Goal: Task Accomplishment & Management: Use online tool/utility

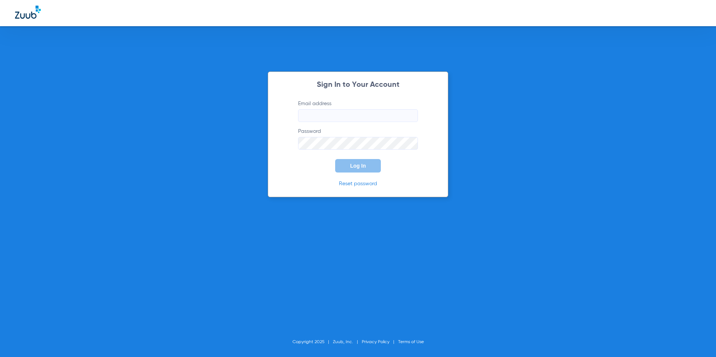
type input "[EMAIL_ADDRESS][DOMAIN_NAME]"
click at [347, 164] on button "Log In" at bounding box center [358, 165] width 46 height 13
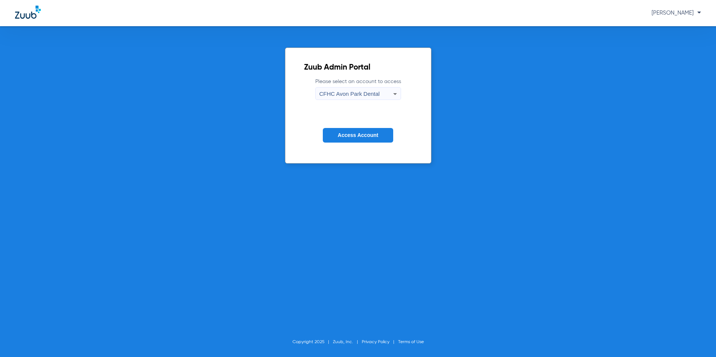
click at [353, 93] on span "CFHC Avon Park Dental" at bounding box center [350, 94] width 60 height 6
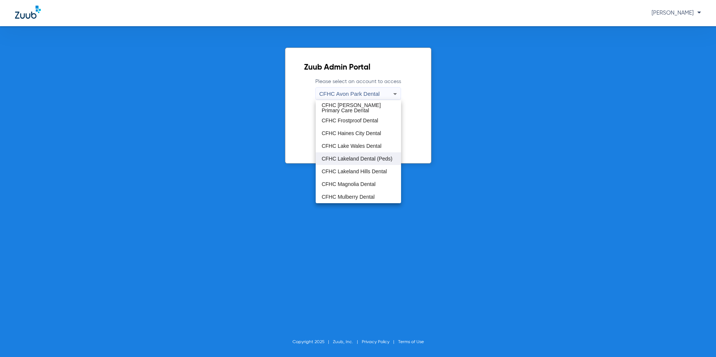
scroll to position [50, 0]
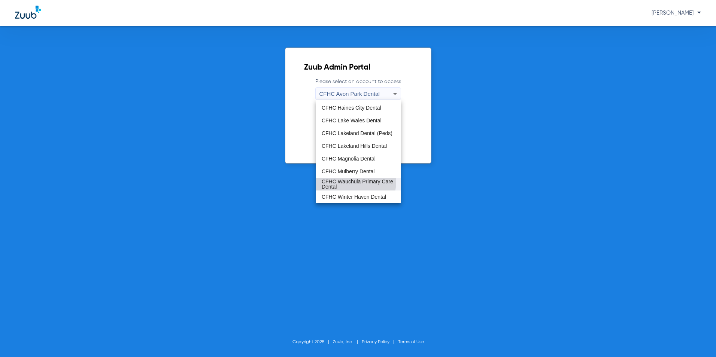
click at [353, 182] on span "CFHC Wauchula Primary Care Dental" at bounding box center [358, 184] width 73 height 10
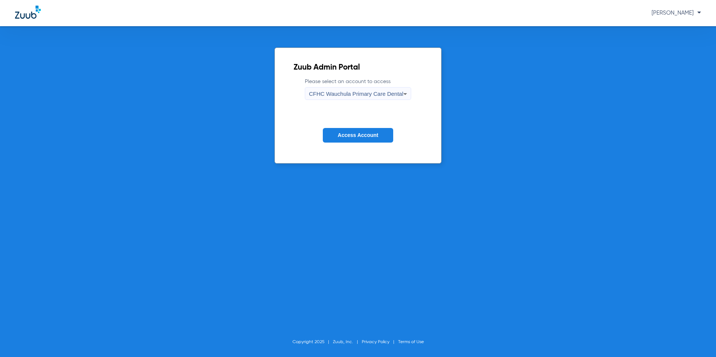
click at [365, 134] on span "Access Account" at bounding box center [358, 135] width 40 height 6
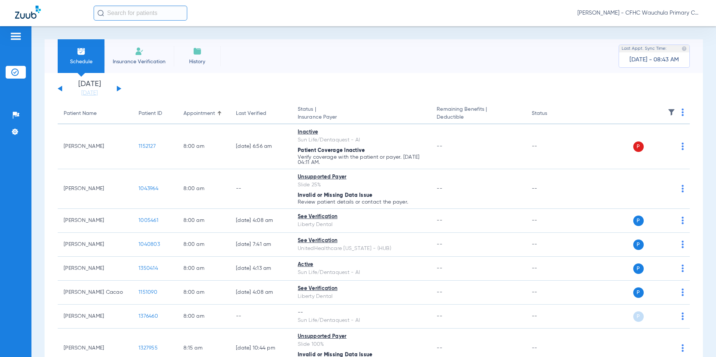
click at [118, 89] on button at bounding box center [119, 89] width 4 height 6
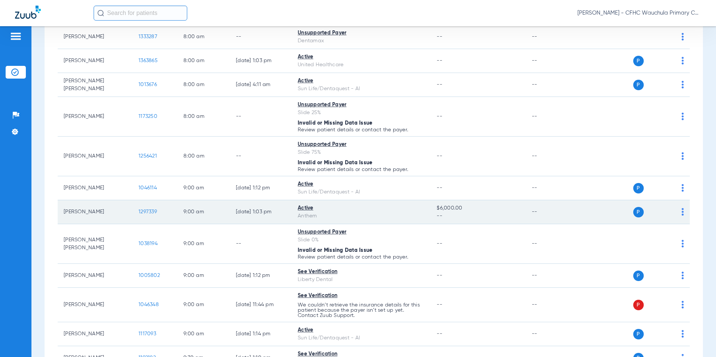
scroll to position [112, 0]
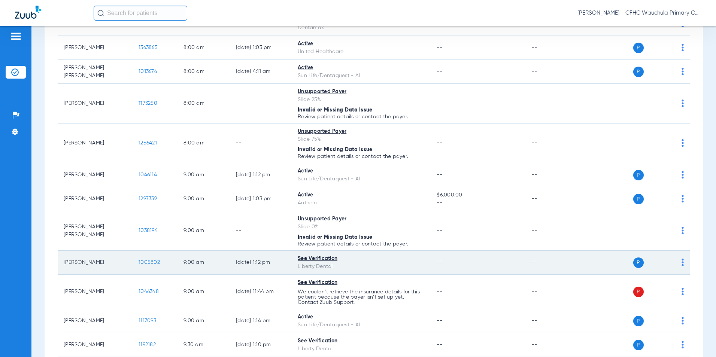
click at [143, 261] on span "1005802" at bounding box center [149, 262] width 21 height 5
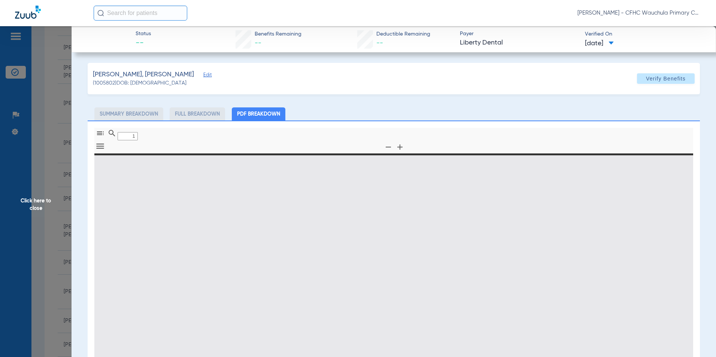
type input "0"
select select "page-width"
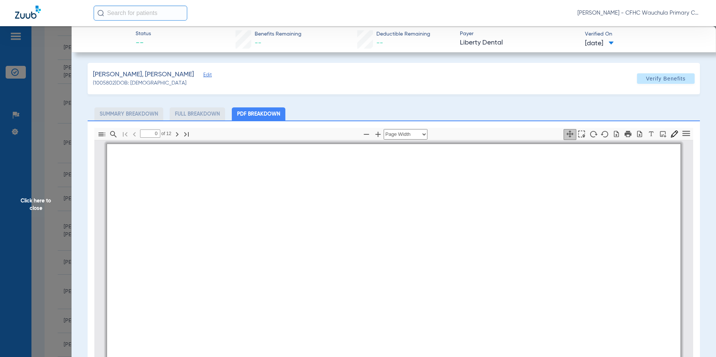
type input "1"
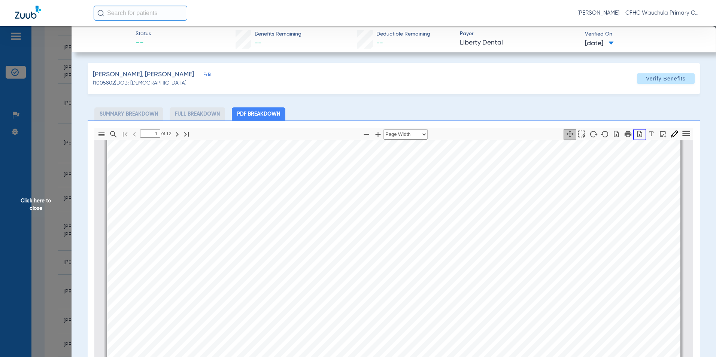
click at [636, 135] on icon "button" at bounding box center [639, 133] width 7 height 7
click at [35, 199] on span "Click here to close" at bounding box center [36, 204] width 72 height 357
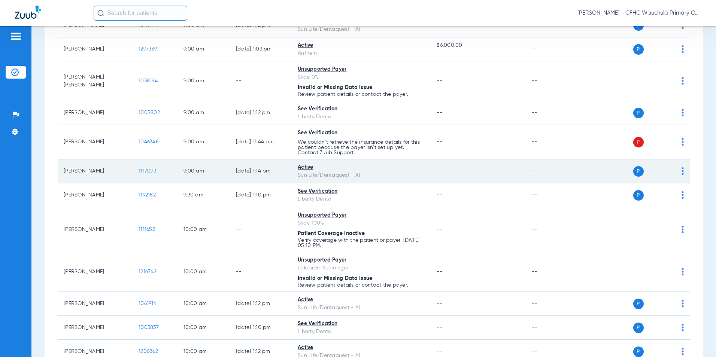
scroll to position [300, 0]
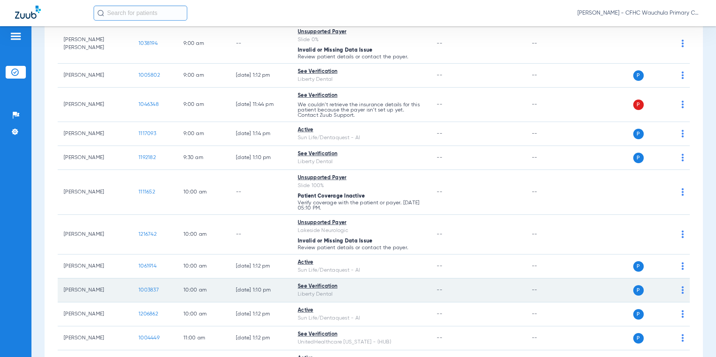
click at [154, 290] on span "1003837" at bounding box center [149, 290] width 20 height 5
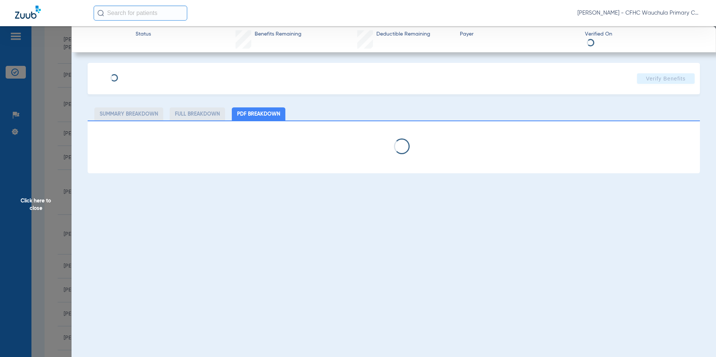
select select "page-width"
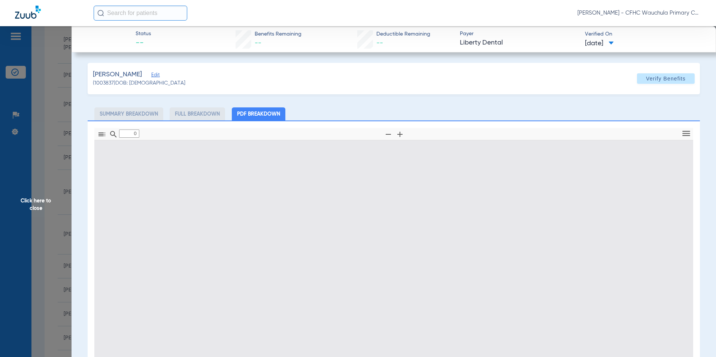
type input "1"
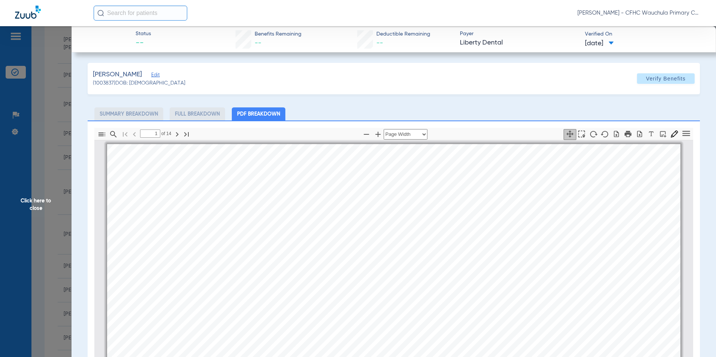
scroll to position [4, 0]
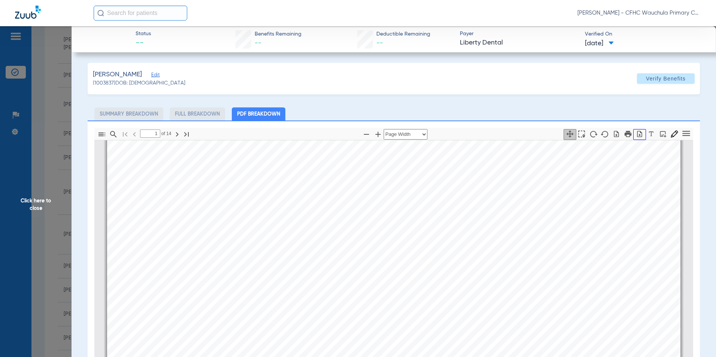
click at [636, 135] on icon "button" at bounding box center [639, 133] width 7 height 7
click at [31, 207] on span "Click here to close" at bounding box center [36, 204] width 72 height 357
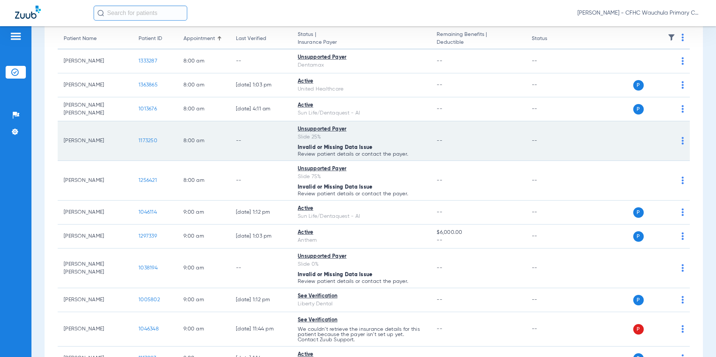
scroll to position [0, 0]
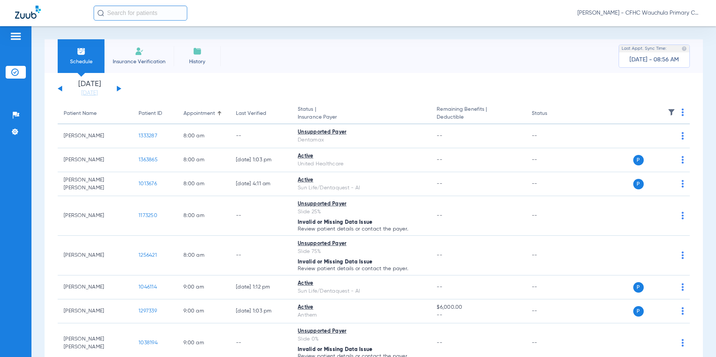
click at [60, 88] on button at bounding box center [60, 89] width 4 height 6
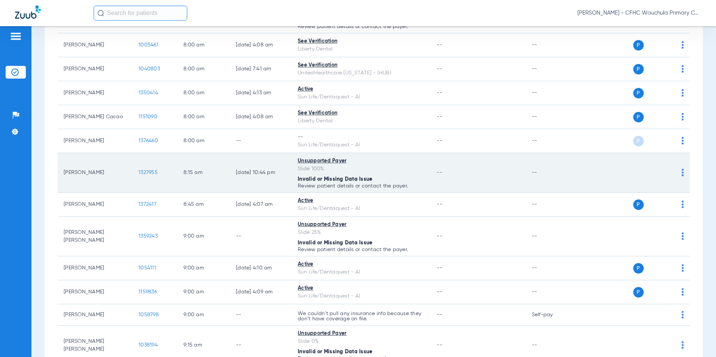
scroll to position [187, 0]
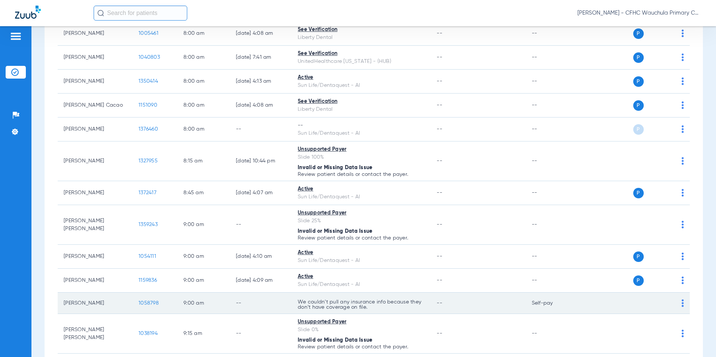
click at [141, 303] on span "1058798" at bounding box center [149, 303] width 20 height 5
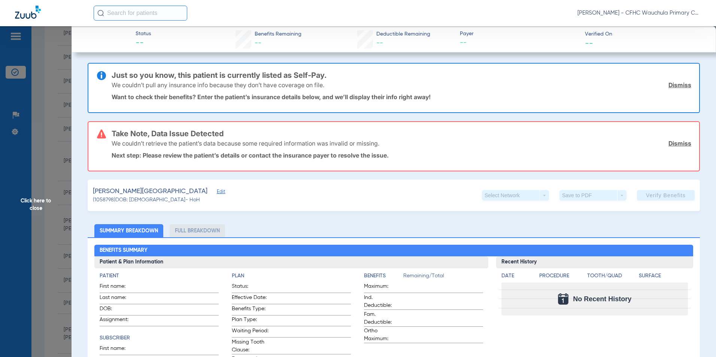
click at [217, 193] on span "Edit" at bounding box center [220, 192] width 7 height 7
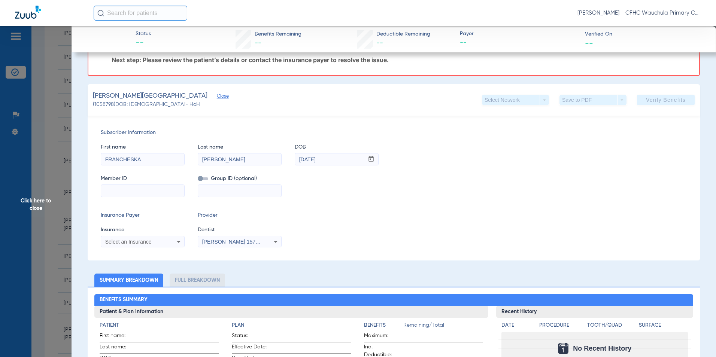
scroll to position [112, 0]
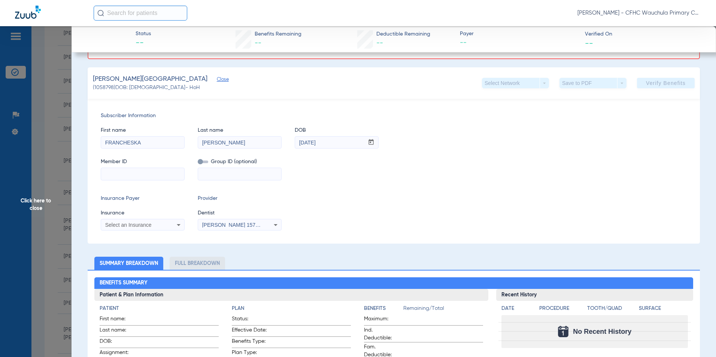
drag, startPoint x: 132, startPoint y: 173, endPoint x: 154, endPoint y: 174, distance: 22.5
click at [133, 173] on input at bounding box center [142, 174] width 83 height 12
type input "020530820"
click at [129, 223] on span "Select an Insurance" at bounding box center [128, 225] width 46 height 6
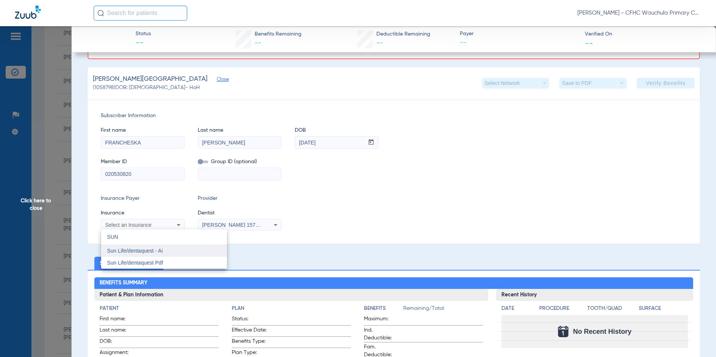
type input "SUN"
click at [136, 251] on span "Sun Life/dentaquest - Ai" at bounding box center [135, 251] width 56 height 6
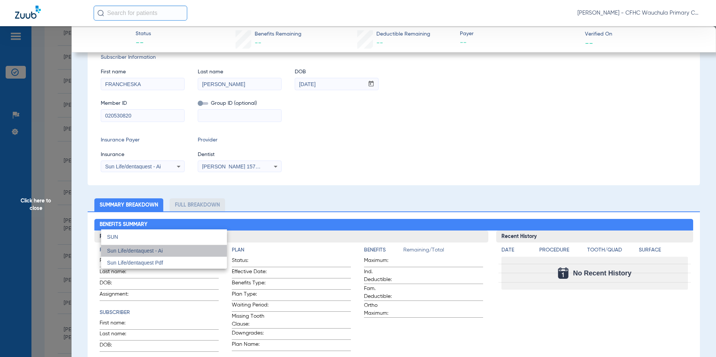
scroll to position [54, 0]
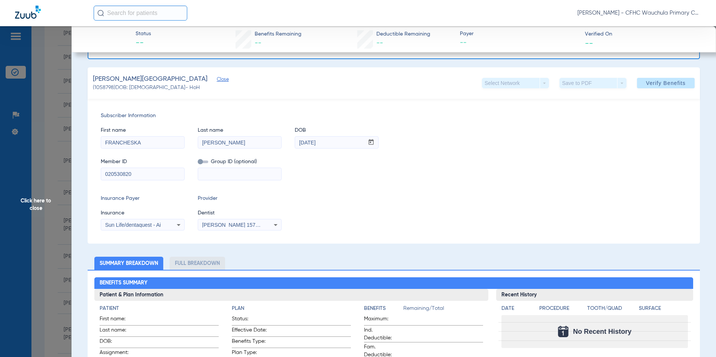
click at [360, 215] on div "Insurance Payer Insurance Sun Life/dentaquest - Ai Provider Dentist [PERSON_NAM…" at bounding box center [394, 213] width 586 height 36
click at [637, 84] on span at bounding box center [666, 83] width 58 height 18
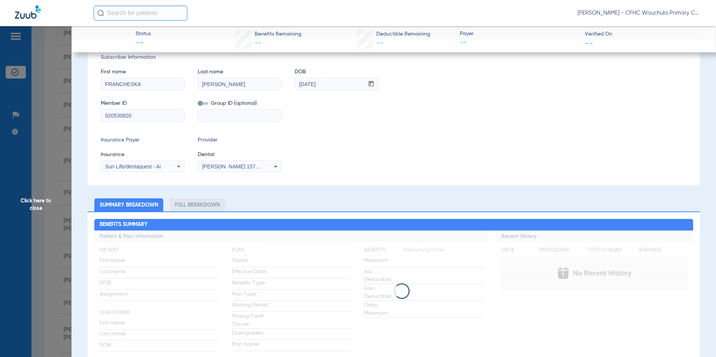
scroll to position [0, 0]
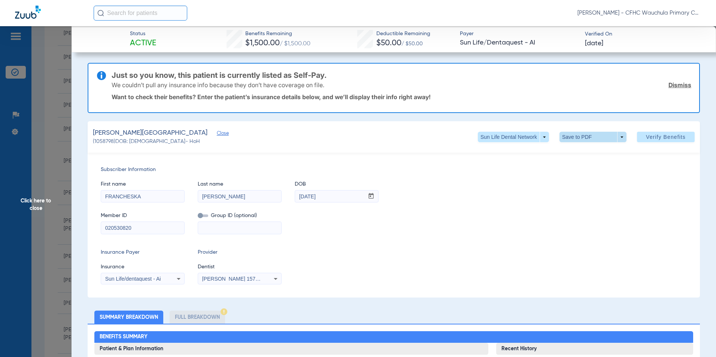
click at [576, 138] on span at bounding box center [593, 137] width 67 height 10
click at [585, 150] on span "Save to PDF" at bounding box center [590, 151] width 30 height 5
drag, startPoint x: 136, startPoint y: 227, endPoint x: 83, endPoint y: 227, distance: 53.2
click at [39, 203] on span "Click here to close" at bounding box center [36, 204] width 72 height 357
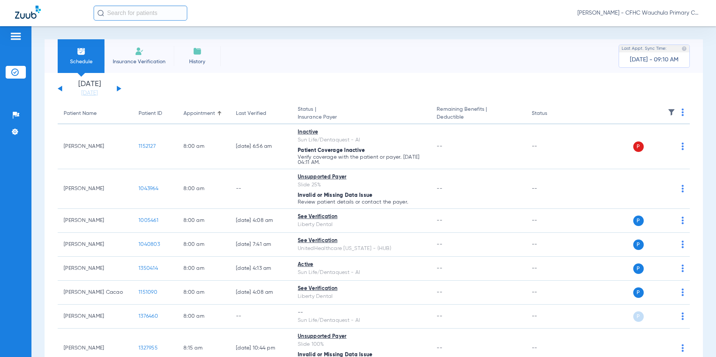
click at [118, 89] on button at bounding box center [119, 89] width 4 height 6
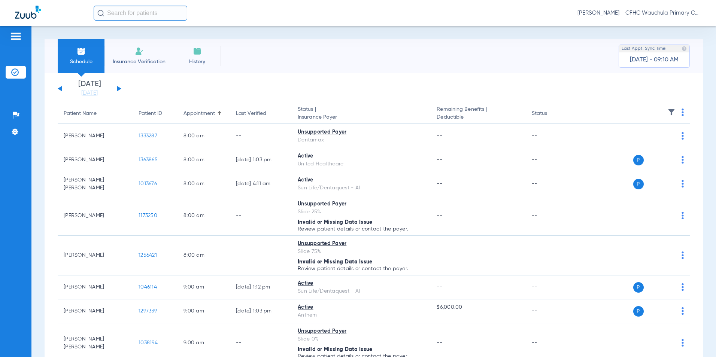
drag, startPoint x: 60, startPoint y: 88, endPoint x: 63, endPoint y: 104, distance: 15.7
click at [60, 88] on button at bounding box center [60, 89] width 4 height 6
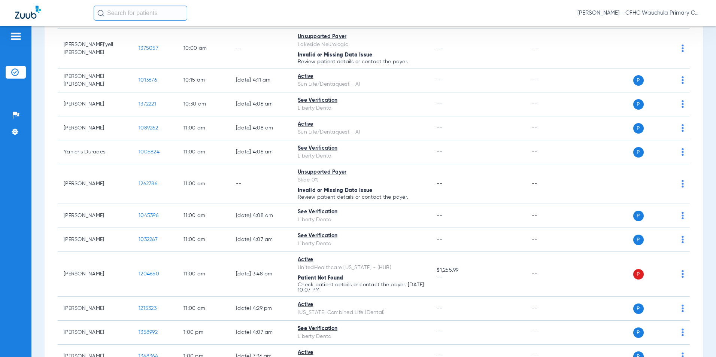
scroll to position [749, 0]
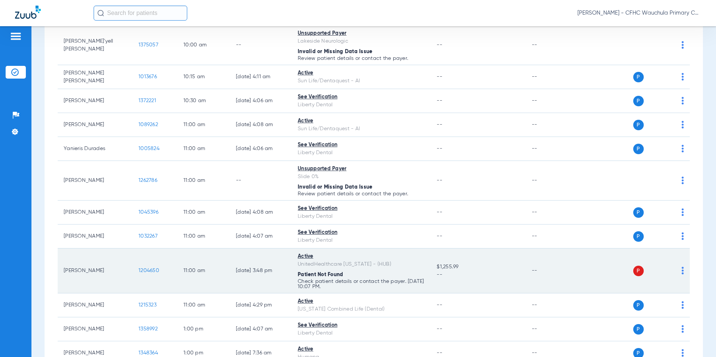
click at [145, 270] on span "1204650" at bounding box center [149, 270] width 21 height 5
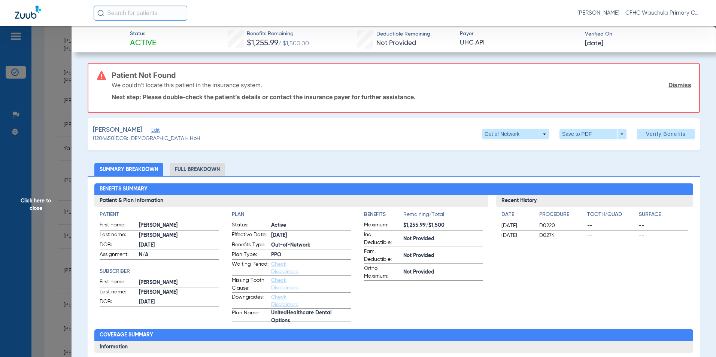
drag, startPoint x: 152, startPoint y: 130, endPoint x: 184, endPoint y: 163, distance: 46.1
click at [152, 130] on span "Edit" at bounding box center [154, 131] width 7 height 7
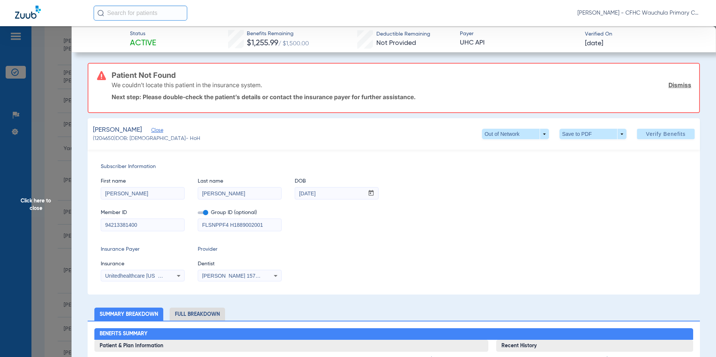
drag, startPoint x: 141, startPoint y: 226, endPoint x: 146, endPoint y: 226, distance: 4.9
click at [142, 226] on input "94213381400" at bounding box center [142, 225] width 83 height 12
type input "942133814"
click at [338, 248] on div "Insurance Payer Insurance Unitedhealthcare [US_STATE] - (Hub) Provider Dentist …" at bounding box center [394, 264] width 586 height 36
drag, startPoint x: 271, startPoint y: 223, endPoint x: 146, endPoint y: 229, distance: 125.6
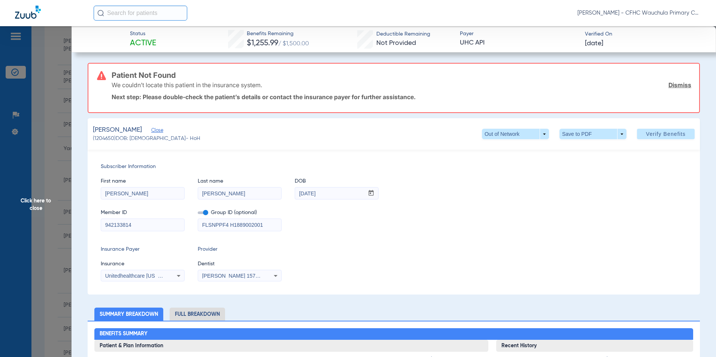
click at [146, 229] on div "Member ID 942133814 Group ID (optional) FLSNPPF4 H1889002001" at bounding box center [394, 216] width 586 height 29
type input "1825757"
click at [420, 250] on div "Insurance Payer Insurance Unitedhealthcare [US_STATE] - (Hub) Provider Dentist …" at bounding box center [394, 264] width 586 height 36
click at [141, 273] on span "Unitedhealthcare [US_STATE] - (Hub)" at bounding box center [149, 276] width 88 height 6
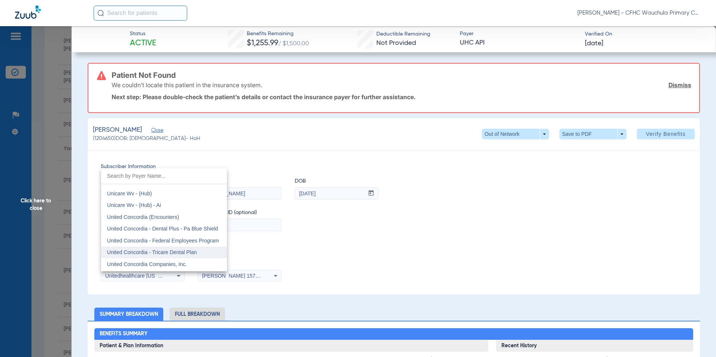
scroll to position [4436, 0]
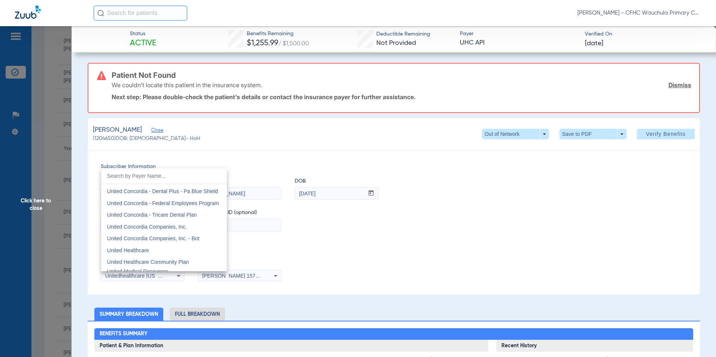
drag, startPoint x: 143, startPoint y: 250, endPoint x: 253, endPoint y: 250, distance: 109.4
click at [143, 250] on span "United Healthcare" at bounding box center [128, 251] width 42 height 6
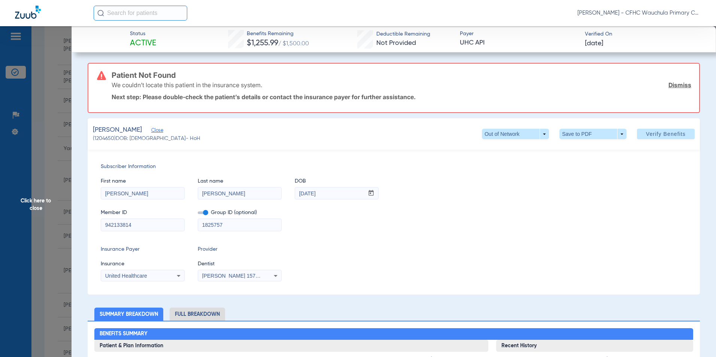
click at [371, 249] on div "Insurance Payer Insurance United Healthcare Provider Dentist [PERSON_NAME] 1578…" at bounding box center [394, 264] width 586 height 36
click at [659, 131] on span "Verify Benefits" at bounding box center [666, 134] width 40 height 6
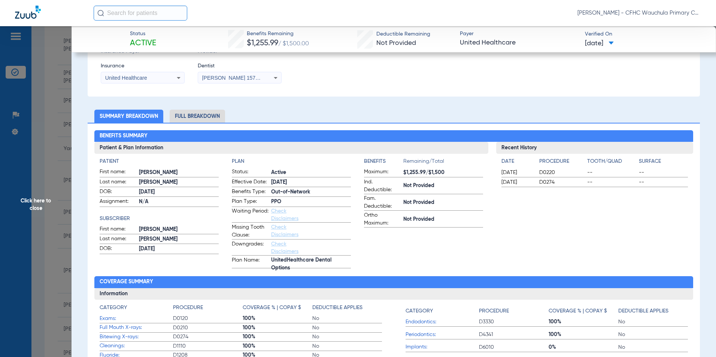
scroll to position [150, 0]
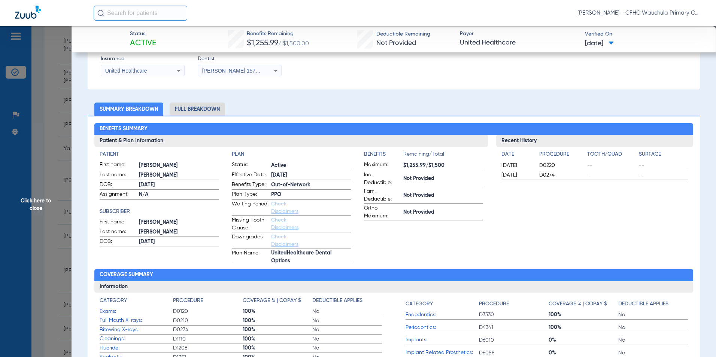
click at [202, 108] on li "Full Breakdown" at bounding box center [197, 109] width 55 height 13
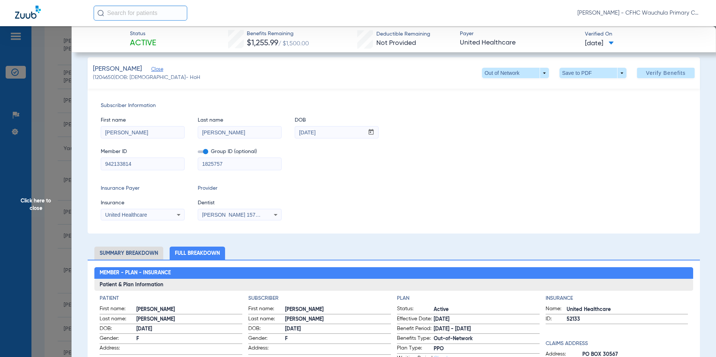
scroll to position [0, 0]
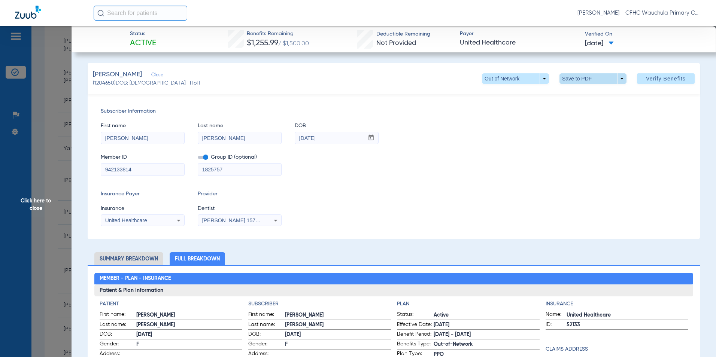
click at [588, 79] on span at bounding box center [593, 79] width 18 height 18
click at [580, 93] on span "Save to PDF" at bounding box center [590, 93] width 30 height 5
click at [33, 209] on span "Click here to close" at bounding box center [36, 204] width 72 height 357
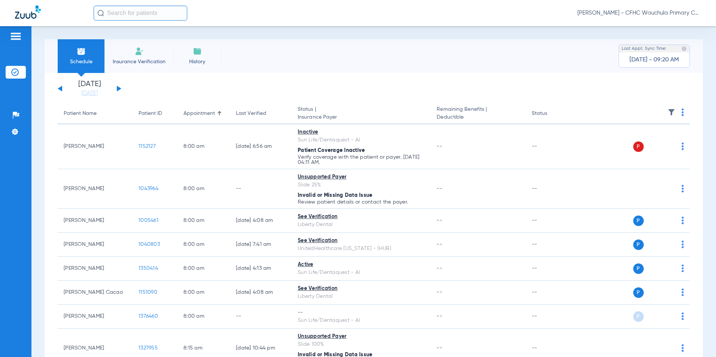
click at [121, 88] on button at bounding box center [119, 89] width 4 height 6
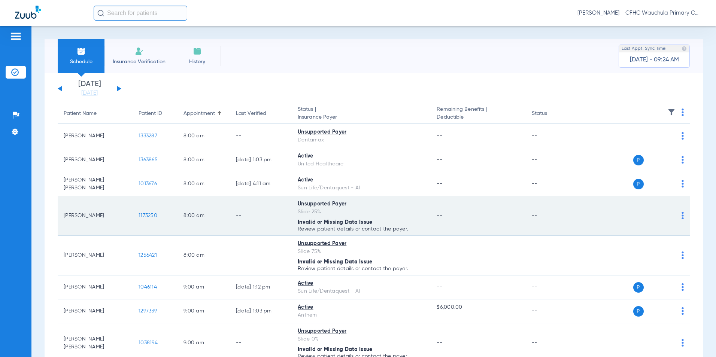
click at [147, 215] on span "1173250" at bounding box center [148, 215] width 19 height 5
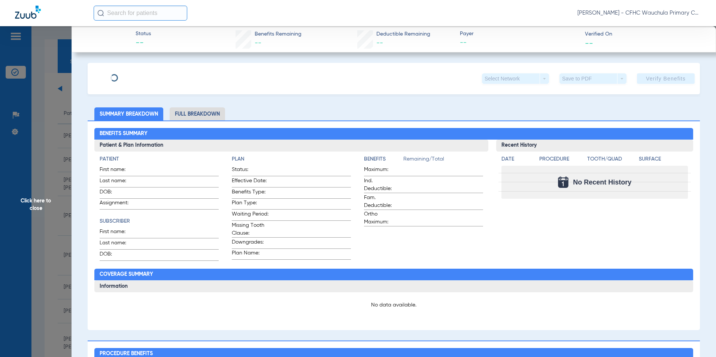
type input "[PERSON_NAME]"
type input "DAMAZO"
type input "[DATE]"
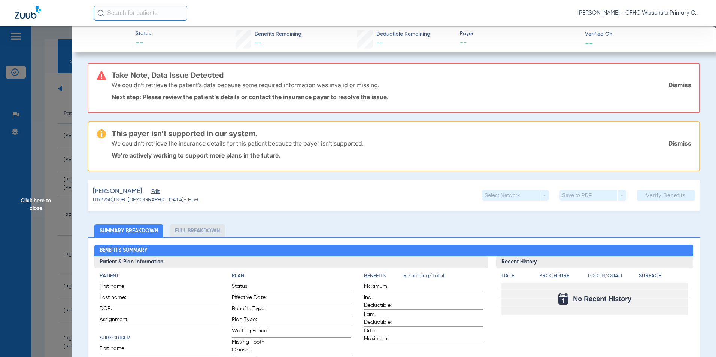
click at [158, 192] on span "Edit" at bounding box center [154, 192] width 7 height 7
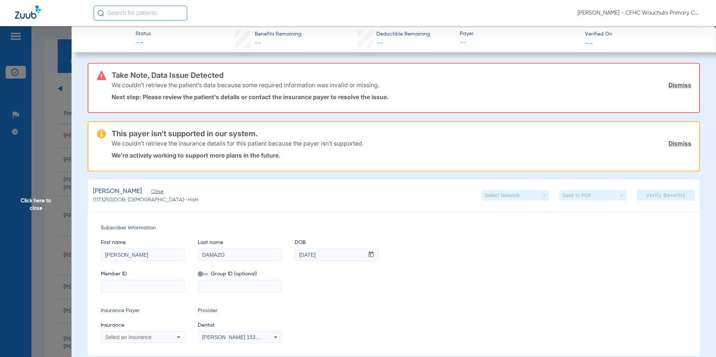
click at [148, 288] on input at bounding box center [142, 287] width 83 height 12
paste input "7621100575"
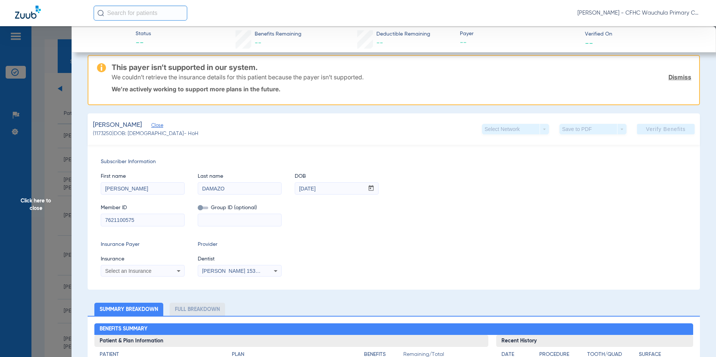
scroll to position [75, 0]
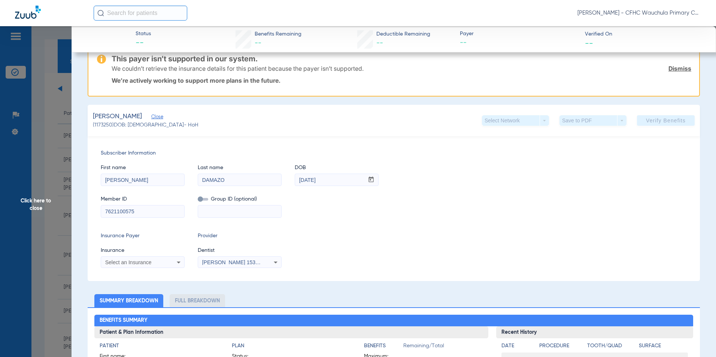
type input "7621100575"
click at [130, 262] on span "Select an Insurance" at bounding box center [128, 263] width 46 height 6
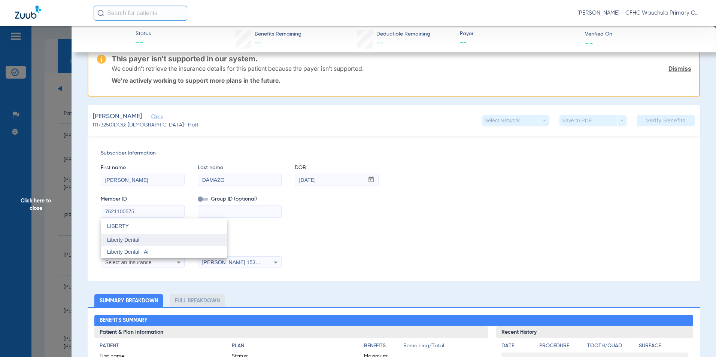
type input "LIBERTY"
click at [139, 239] on mat-option "Liberty Dental" at bounding box center [164, 241] width 126 height 12
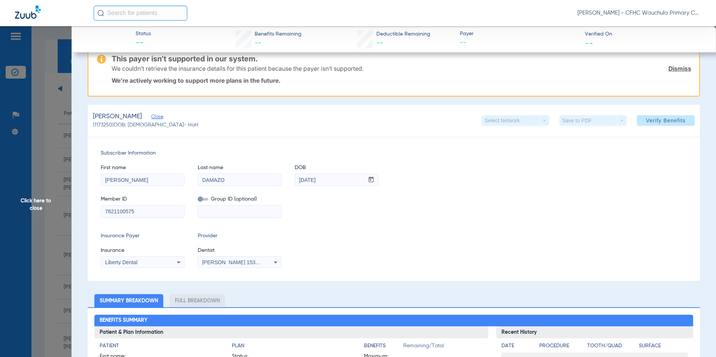
drag, startPoint x: 373, startPoint y: 225, endPoint x: 429, endPoint y: 215, distance: 57.2
click at [375, 225] on div "Subscriber Information First name [PERSON_NAME] Last name [PERSON_NAME] mm / dd…" at bounding box center [394, 208] width 613 height 145
click at [667, 121] on span "Verify Benefits" at bounding box center [666, 121] width 40 height 6
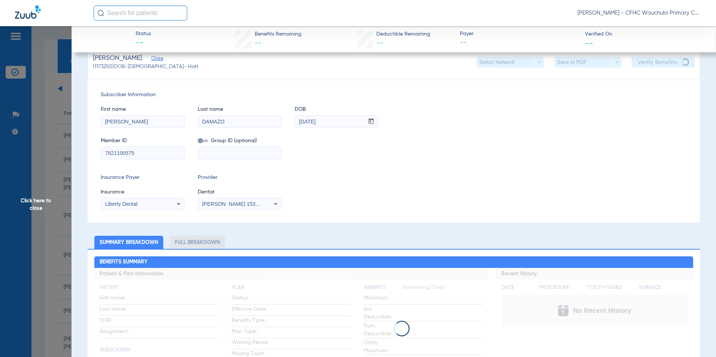
scroll to position [0, 0]
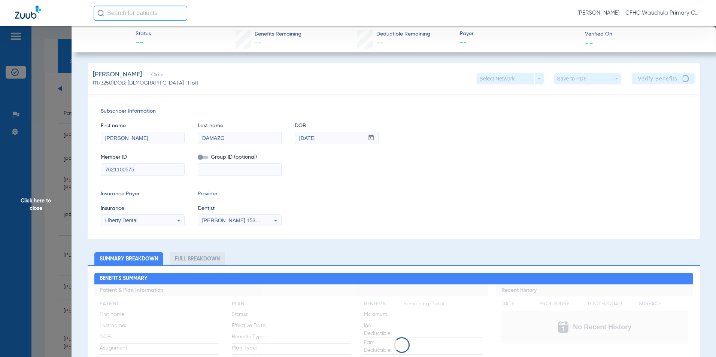
click at [455, 191] on div "Insurance Payer Insurance Liberty Dental Provider Dentist [PERSON_NAME] 1538802…" at bounding box center [394, 208] width 586 height 36
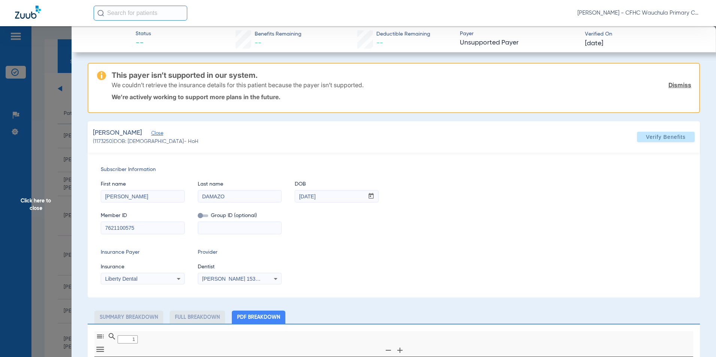
type input "0"
select select "page-width"
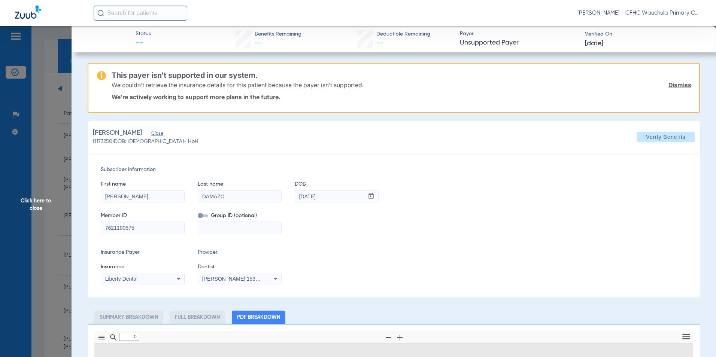
type input "1"
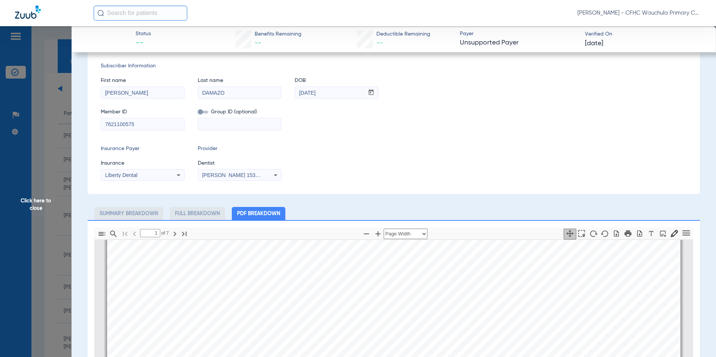
scroll to position [112, 0]
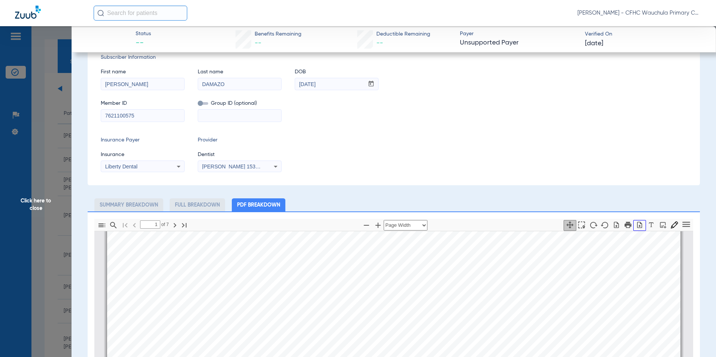
drag, startPoint x: 635, startPoint y: 226, endPoint x: 615, endPoint y: 227, distance: 19.9
click at [638, 226] on icon "button" at bounding box center [640, 225] width 5 height 6
click at [26, 200] on span "Click here to close" at bounding box center [36, 204] width 72 height 357
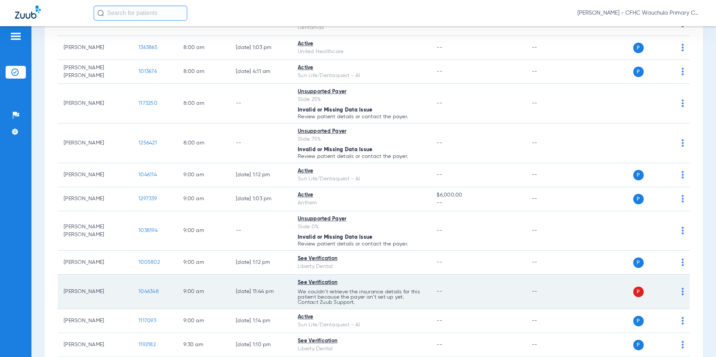
click at [152, 292] on span "1046348" at bounding box center [149, 291] width 20 height 5
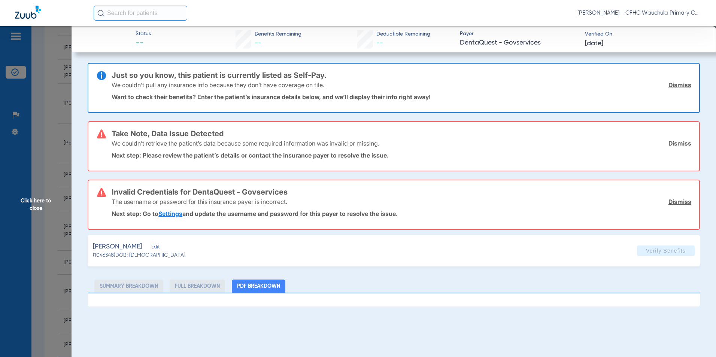
click at [684, 87] on link "Dismiss" at bounding box center [680, 84] width 23 height 7
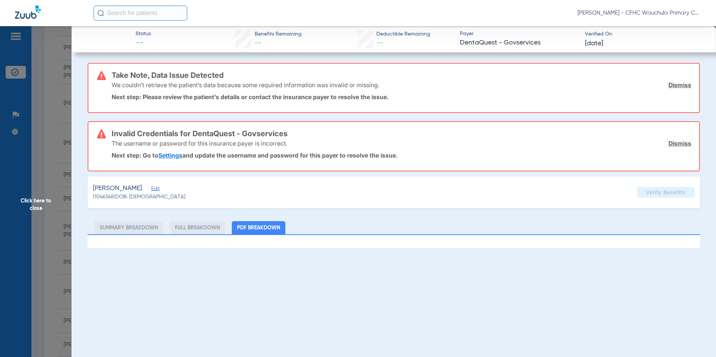
click at [677, 87] on link "Dismiss" at bounding box center [680, 84] width 23 height 7
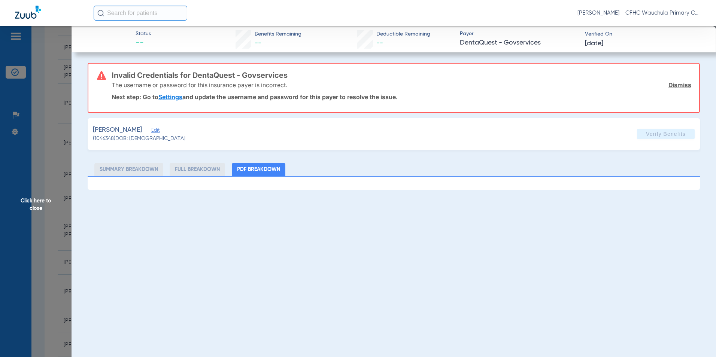
click at [678, 89] on div "The username or password for this insurance payer is incorrect. Dismiss" at bounding box center [402, 84] width 580 height 19
click at [158, 133] on span "Edit" at bounding box center [154, 131] width 7 height 7
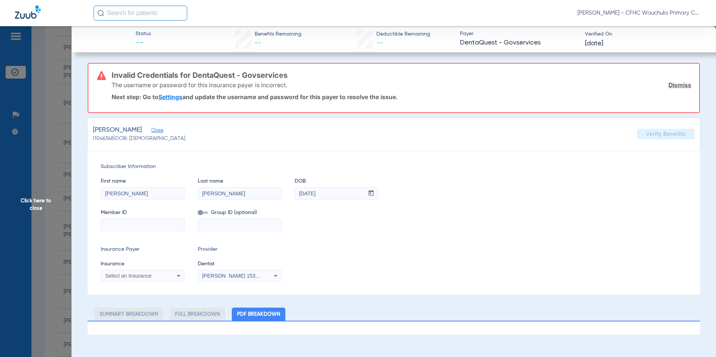
click at [124, 226] on input at bounding box center [142, 225] width 83 height 12
paste input "9474472581"
type input "9474472581"
click at [138, 272] on div "Select an Insurance" at bounding box center [142, 276] width 83 height 9
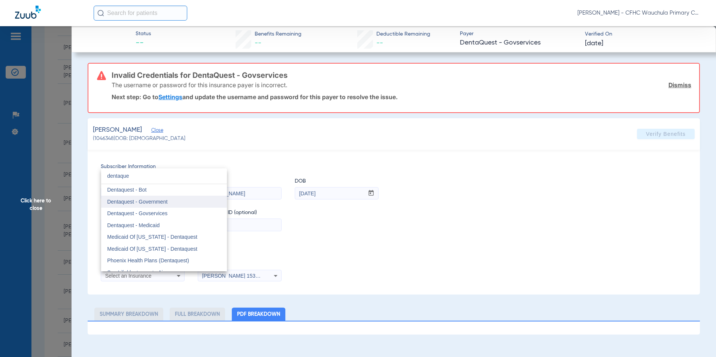
type input "dentaque"
click at [160, 200] on span "Dentaquest - Government" at bounding box center [137, 202] width 60 height 6
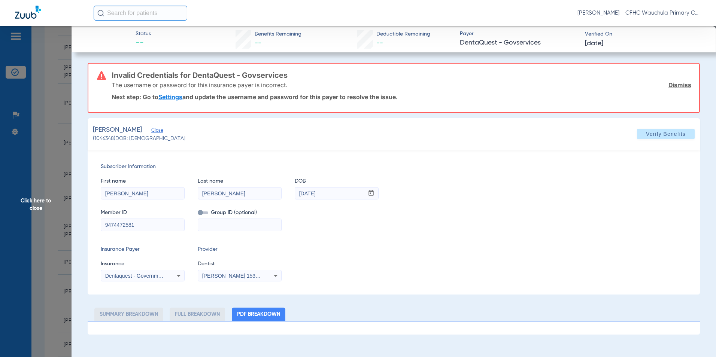
drag, startPoint x: 368, startPoint y: 243, endPoint x: 414, endPoint y: 231, distance: 48.4
click at [369, 243] on div "Subscriber Information First name [PERSON_NAME] Last name [PERSON_NAME] mm / dd…" at bounding box center [394, 222] width 613 height 145
click at [659, 134] on span "Verify Benefits" at bounding box center [666, 134] width 40 height 6
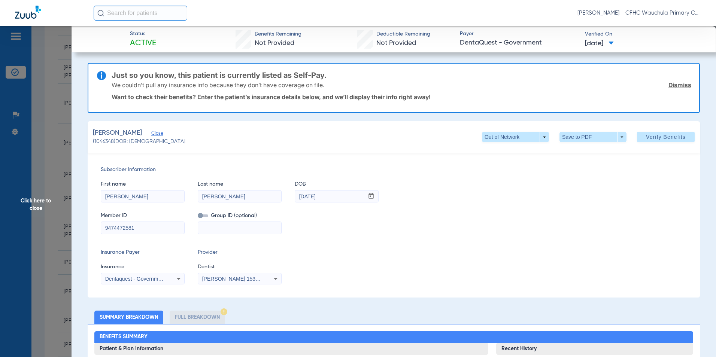
drag, startPoint x: 672, startPoint y: 84, endPoint x: 663, endPoint y: 92, distance: 11.7
click at [672, 84] on link "Dismiss" at bounding box center [680, 84] width 23 height 7
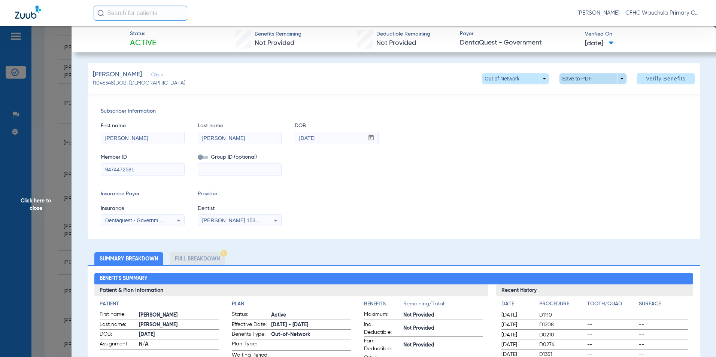
click at [597, 77] on span at bounding box center [593, 78] width 67 height 10
click at [568, 94] on mat-icon "insert_drive_file" at bounding box center [564, 93] width 9 height 9
drag, startPoint x: 42, startPoint y: 199, endPoint x: 55, endPoint y: 200, distance: 13.5
click at [41, 200] on span "Click here to close" at bounding box center [36, 204] width 72 height 357
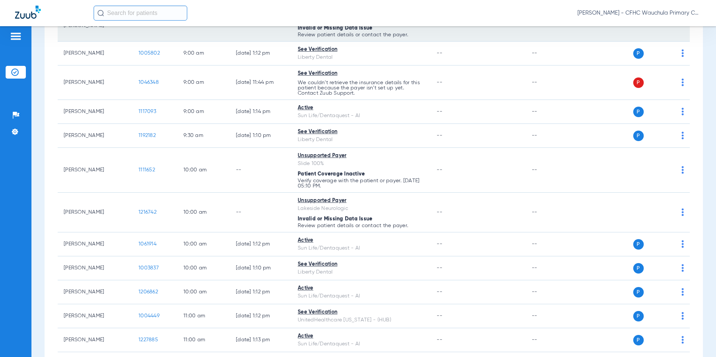
scroll to position [337, 0]
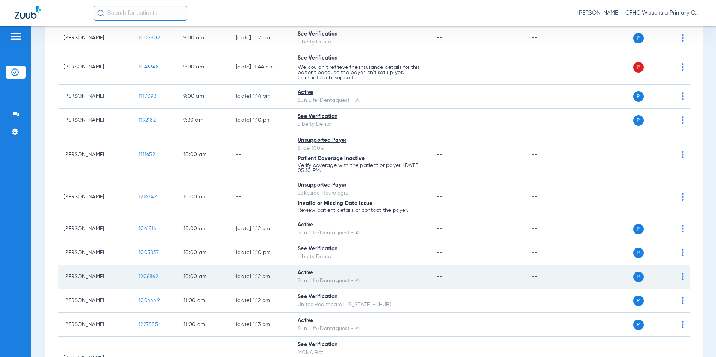
click at [149, 278] on span "1206862" at bounding box center [148, 276] width 19 height 5
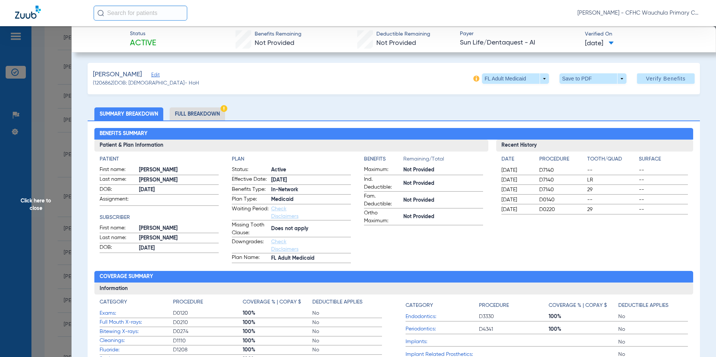
click at [199, 115] on li "Full Breakdown" at bounding box center [197, 114] width 55 height 13
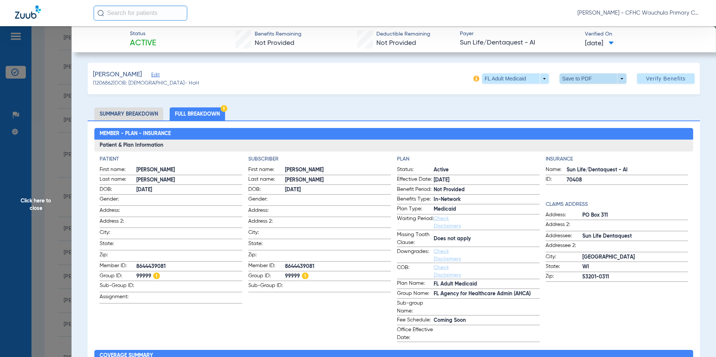
click at [568, 78] on span at bounding box center [593, 78] width 67 height 10
click at [578, 92] on span "Save to PDF" at bounding box center [590, 93] width 30 height 5
click at [287, 263] on span "8644439081" at bounding box center [338, 267] width 106 height 8
click at [289, 264] on span "8644439081" at bounding box center [338, 267] width 106 height 8
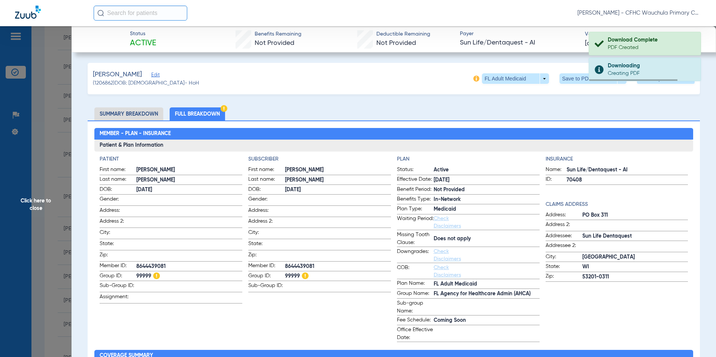
click at [289, 264] on span "8644439081" at bounding box center [338, 267] width 106 height 8
copy span "8644439081"
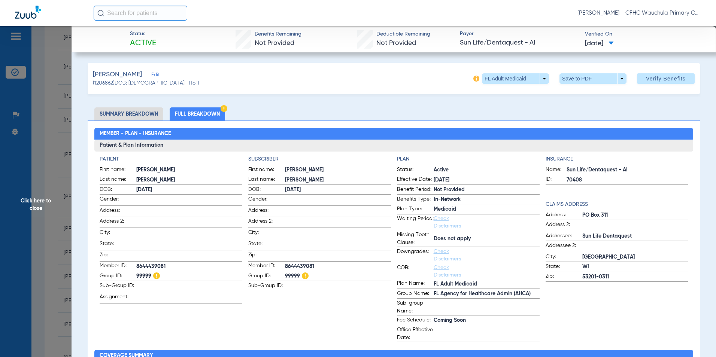
click at [32, 206] on span "Click here to close" at bounding box center [36, 204] width 72 height 357
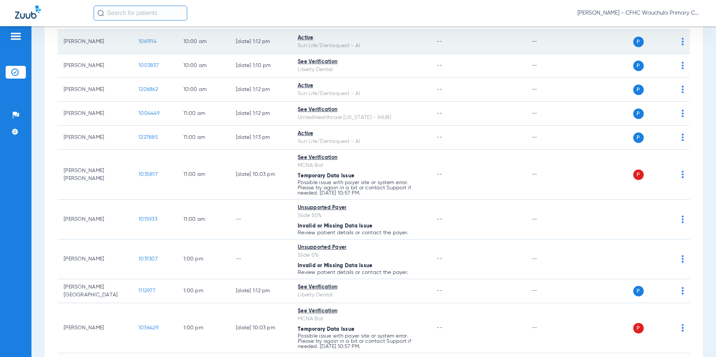
scroll to position [562, 0]
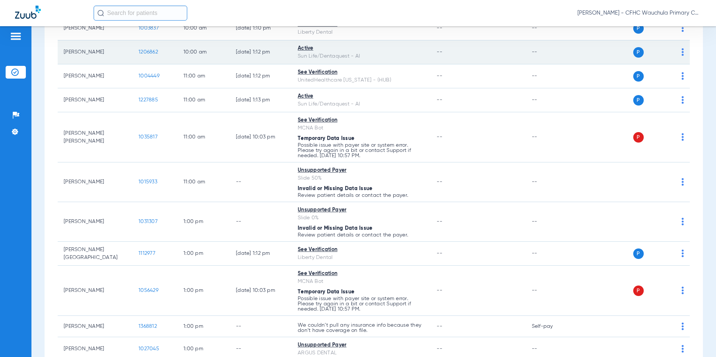
drag, startPoint x: 128, startPoint y: 14, endPoint x: 194, endPoint y: 41, distance: 71.4
click at [128, 14] on input "text" at bounding box center [141, 13] width 94 height 15
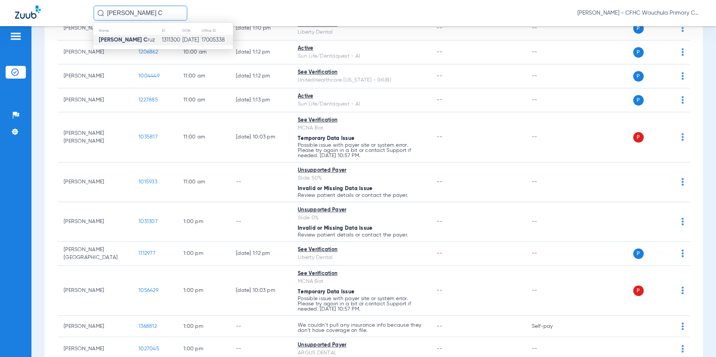
type input "[PERSON_NAME] C"
click at [184, 35] on td "[DATE]" at bounding box center [191, 40] width 19 height 10
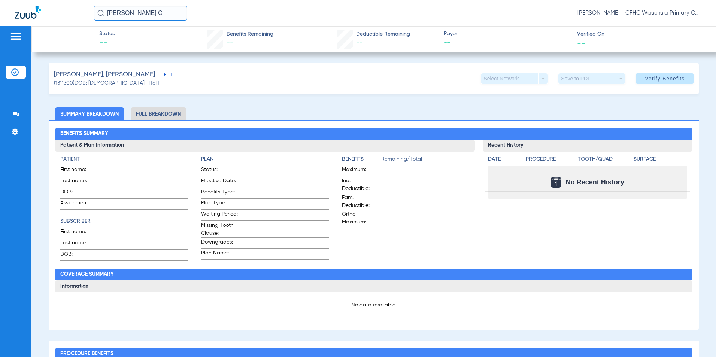
click at [131, 75] on div "[PERSON_NAME], [PERSON_NAME]" at bounding box center [112, 74] width 117 height 9
click at [164, 76] on span "Edit" at bounding box center [167, 75] width 7 height 7
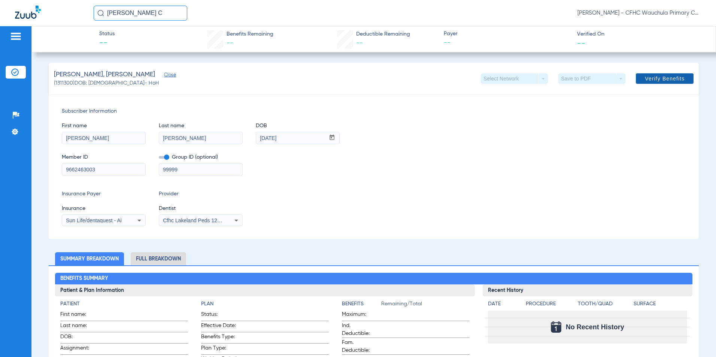
click at [654, 77] on span "Verify Benefits" at bounding box center [665, 79] width 40 height 6
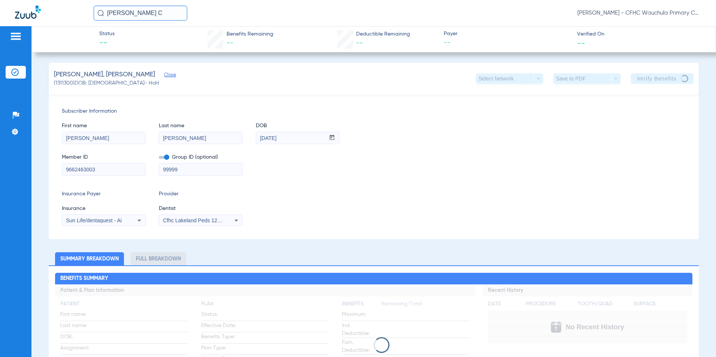
click at [202, 215] on mat-select "Cfhc Lakeland Peds 1205336690" at bounding box center [201, 221] width 84 height 12
click at [200, 218] on span "Cfhc Lakeland Peds 1205336690" at bounding box center [202, 221] width 78 height 6
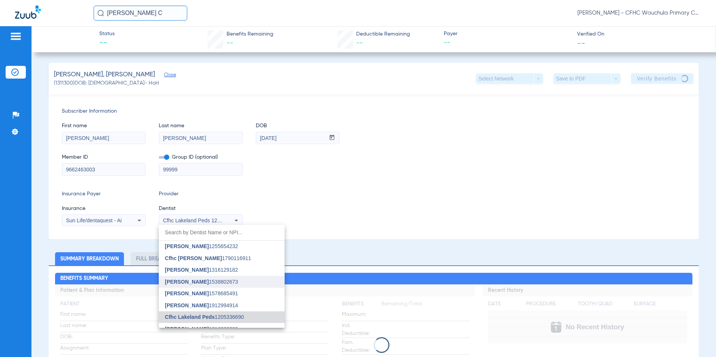
click at [196, 284] on span "[PERSON_NAME]" at bounding box center [187, 282] width 44 height 6
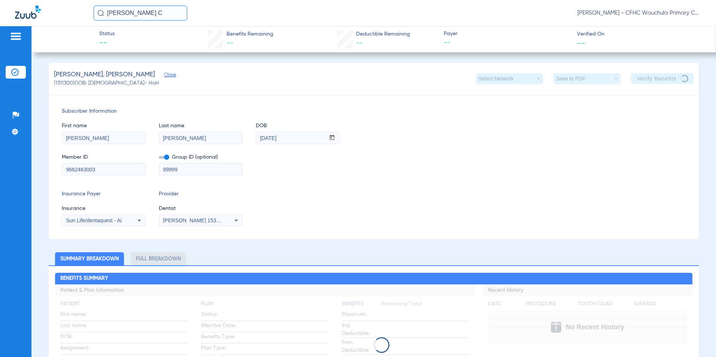
drag, startPoint x: 365, startPoint y: 208, endPoint x: 375, endPoint y: 201, distance: 12.1
click at [366, 207] on div "Insurance Payer Insurance Sun Life/dentaquest - Ai Provider Dentist [PERSON_NAM…" at bounding box center [374, 208] width 624 height 36
click at [161, 158] on span at bounding box center [164, 157] width 10 height 3
click at [159, 159] on input "checkbox" at bounding box center [159, 159] width 0 height 0
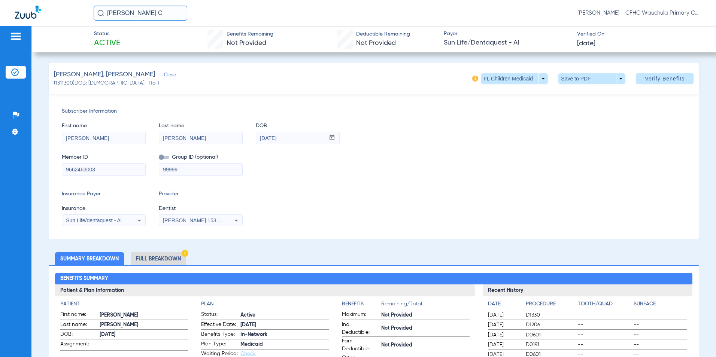
drag, startPoint x: 165, startPoint y: 261, endPoint x: 202, endPoint y: 259, distance: 37.1
click at [165, 261] on li "Full Breakdown" at bounding box center [158, 258] width 55 height 13
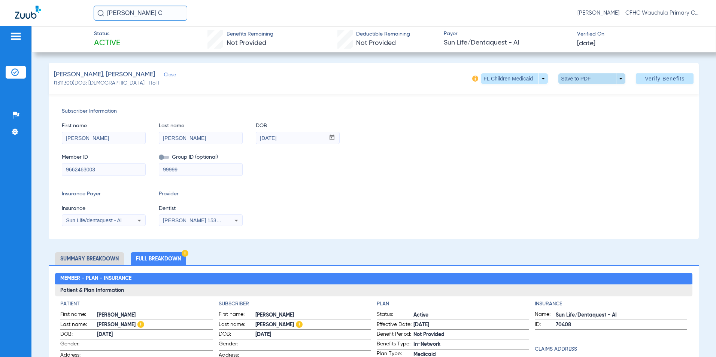
click at [583, 79] on span at bounding box center [592, 79] width 18 height 18
drag, startPoint x: 575, startPoint y: 93, endPoint x: 583, endPoint y: 139, distance: 46.6
click at [576, 93] on span "Save to PDF" at bounding box center [590, 93] width 30 height 5
click at [353, 187] on div "Subscriber Information First name [PERSON_NAME] Last name [PERSON_NAME] DOB mm …" at bounding box center [374, 166] width 651 height 145
click at [15, 70] on img at bounding box center [14, 72] width 7 height 7
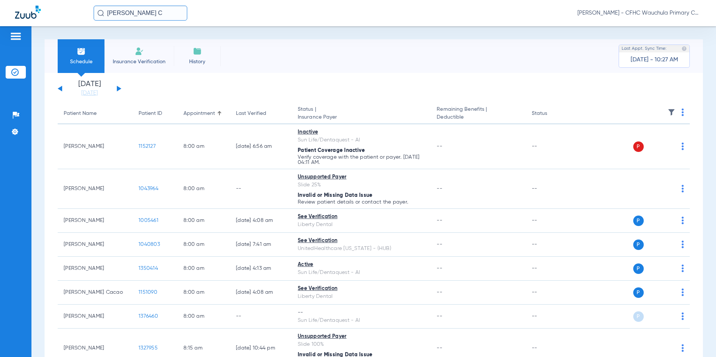
click at [117, 87] on button at bounding box center [119, 89] width 4 height 6
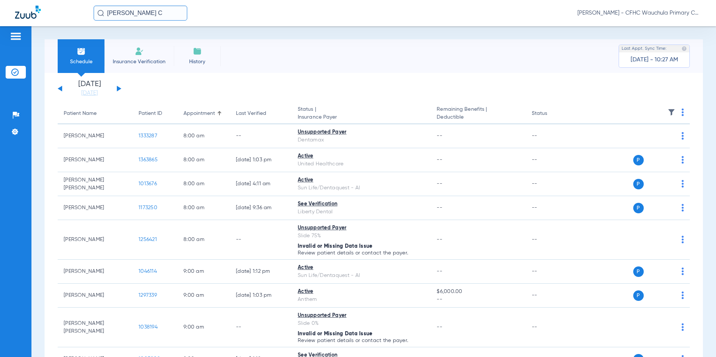
drag, startPoint x: 108, startPoint y: 12, endPoint x: 242, endPoint y: 15, distance: 133.8
click at [242, 15] on div "[PERSON_NAME] C [PERSON_NAME] - CFHC Wauchula Primary Care Dental" at bounding box center [398, 13] width 608 height 15
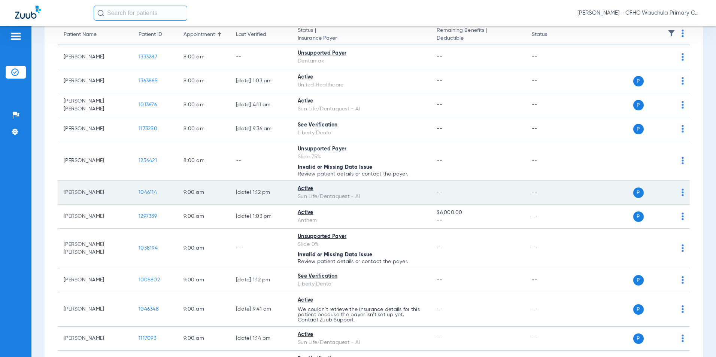
scroll to position [150, 0]
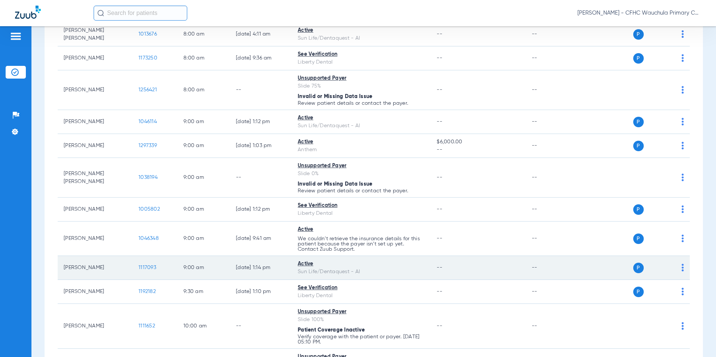
click at [151, 268] on span "1117093" at bounding box center [148, 267] width 18 height 5
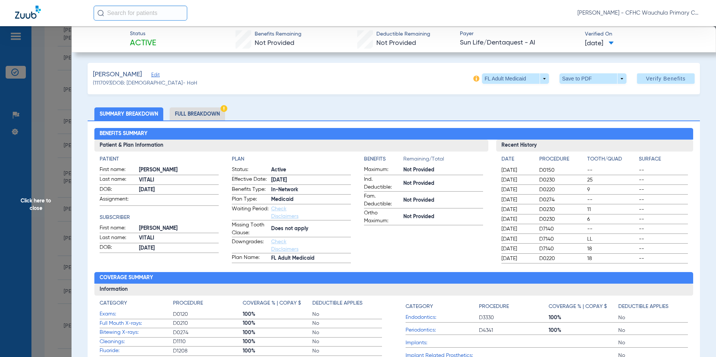
click at [212, 114] on li "Full Breakdown" at bounding box center [197, 114] width 55 height 13
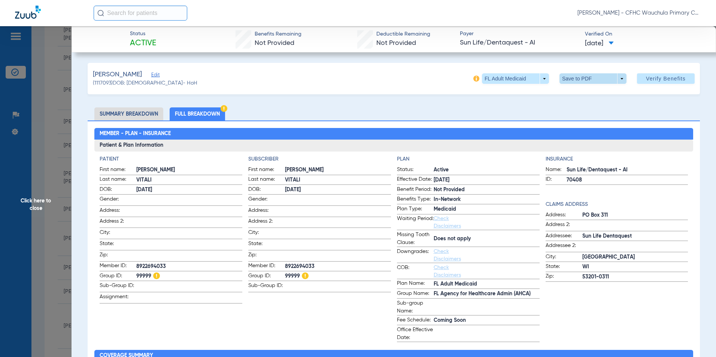
click at [584, 78] on span at bounding box center [593, 79] width 18 height 18
click at [565, 94] on mat-icon "insert_drive_file" at bounding box center [564, 93] width 9 height 9
click at [37, 200] on span "Click here to close" at bounding box center [36, 204] width 72 height 357
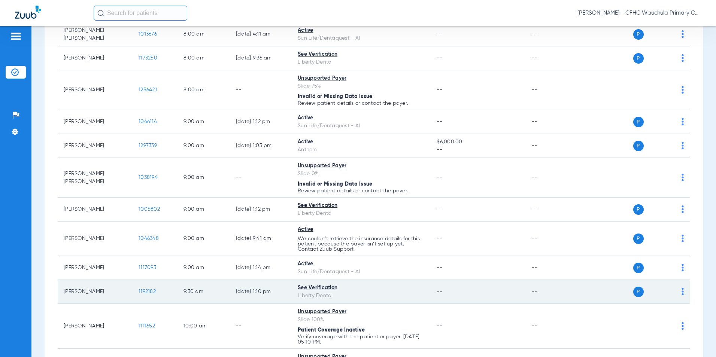
click at [149, 292] on span "1192182" at bounding box center [147, 291] width 17 height 5
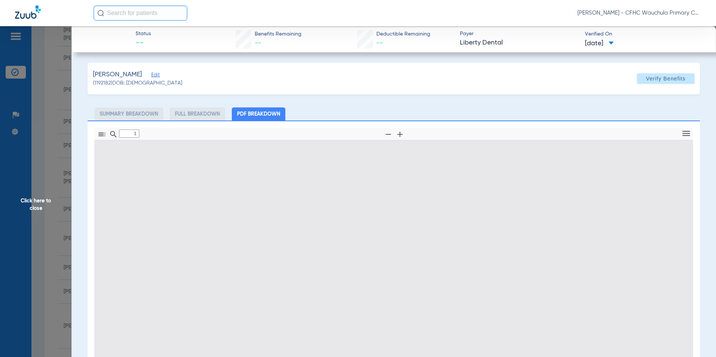
type input "0"
select select "page-width"
type input "1"
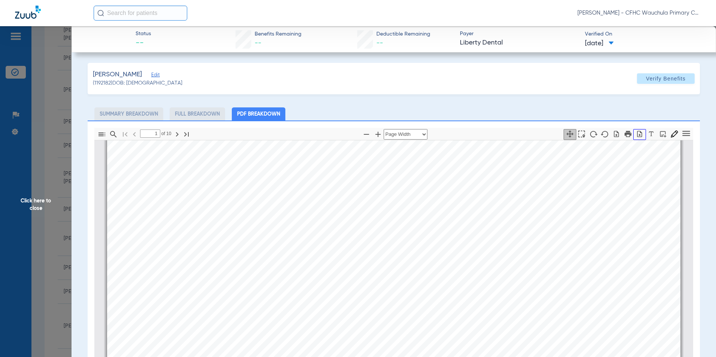
click at [636, 133] on icon "button" at bounding box center [639, 133] width 7 height 7
click at [31, 204] on span "Click here to close" at bounding box center [36, 204] width 72 height 357
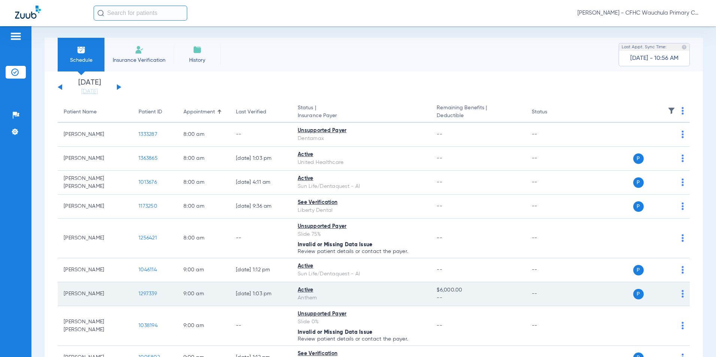
scroll to position [0, 0]
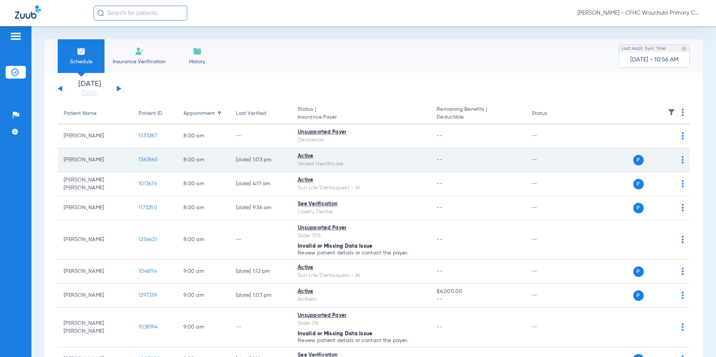
click at [154, 160] on span "1363865" at bounding box center [148, 159] width 19 height 5
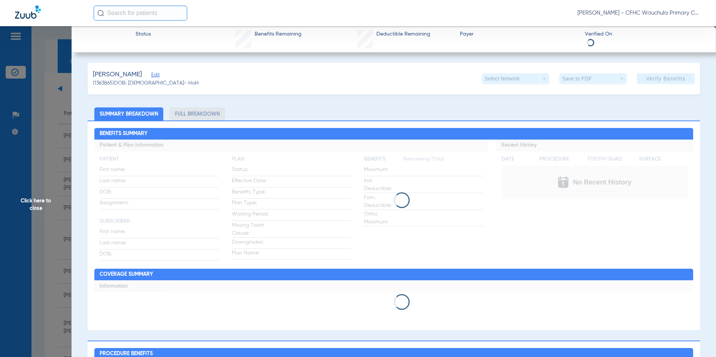
click at [206, 114] on li "Full Breakdown" at bounding box center [197, 114] width 55 height 13
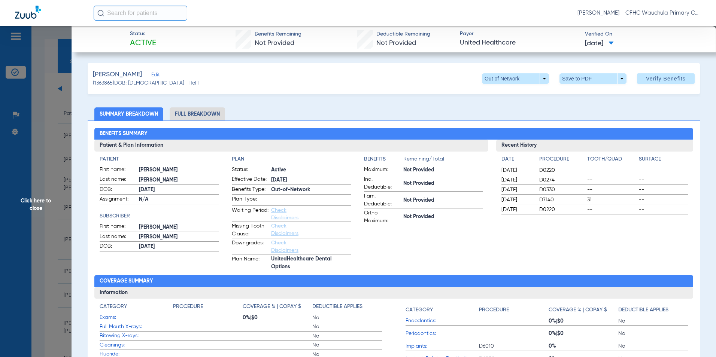
click at [209, 113] on li "Full Breakdown" at bounding box center [197, 114] width 55 height 13
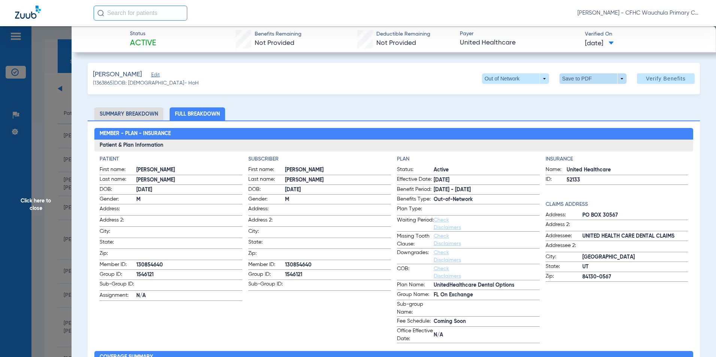
click at [589, 79] on span at bounding box center [593, 79] width 18 height 18
click at [574, 92] on button "insert_drive_file Save to PDF" at bounding box center [582, 93] width 57 height 15
click at [31, 202] on span "Click here to close" at bounding box center [36, 204] width 72 height 357
